Goal: Obtain resource: Obtain resource

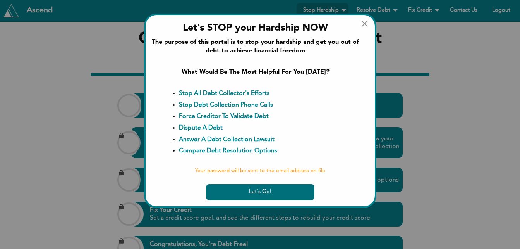
click at [253, 189] on button "Let's Go!" at bounding box center [260, 192] width 109 height 16
click at [364, 24] on span "×" at bounding box center [365, 24] width 8 height 12
click at [217, 139] on b "Answer A Debt Collection Lawsuit" at bounding box center [227, 139] width 96 height 6
click at [223, 140] on b "Answer A Debt Collection Lawsuit" at bounding box center [227, 139] width 96 height 6
click at [364, 24] on span "×" at bounding box center [365, 24] width 8 height 12
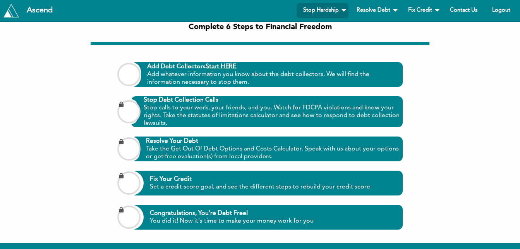
scroll to position [32, 0]
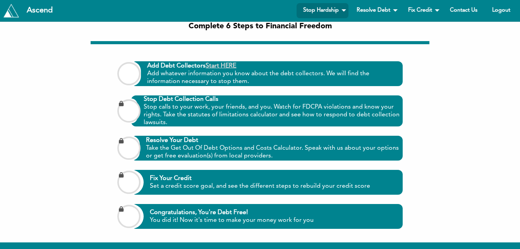
click at [226, 67] on link "Start HERE" at bounding box center [221, 66] width 31 height 6
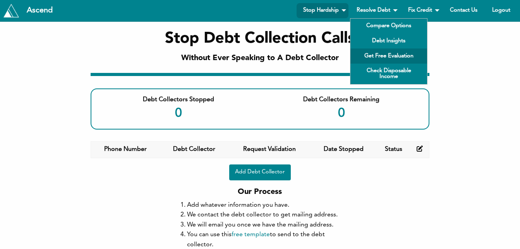
click at [393, 53] on link "Get Free Evaluation" at bounding box center [389, 55] width 77 height 15
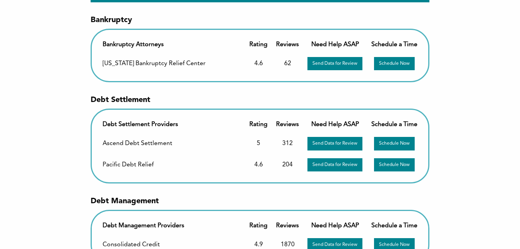
scroll to position [72, 0]
